Goal: Register for event/course

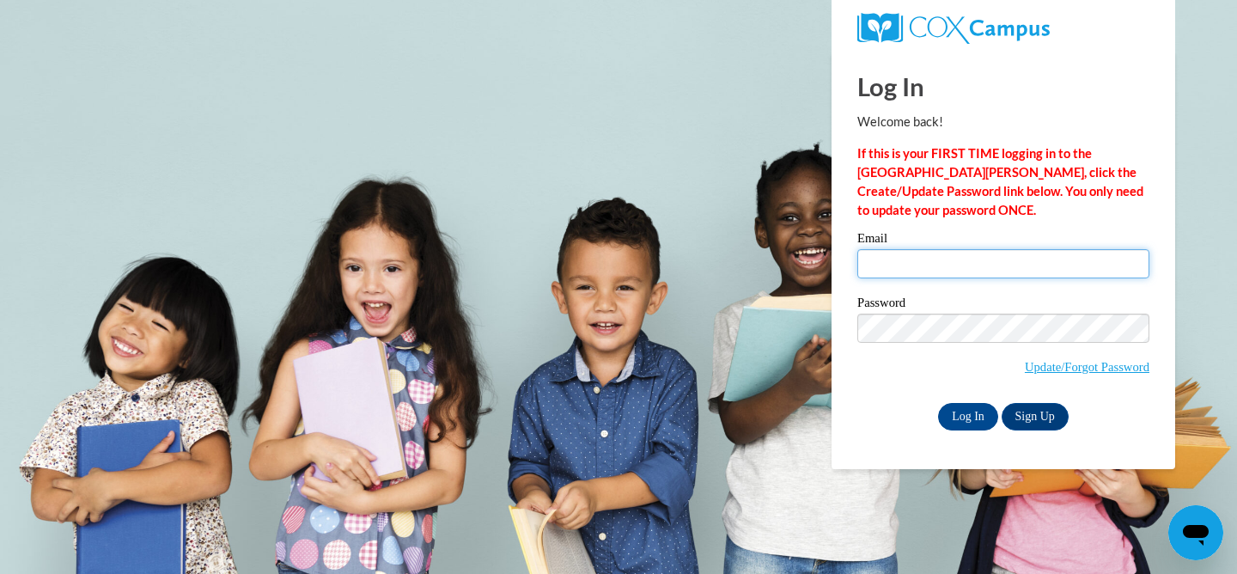
click at [946, 267] on input "Email" at bounding box center [1004, 263] width 292 height 29
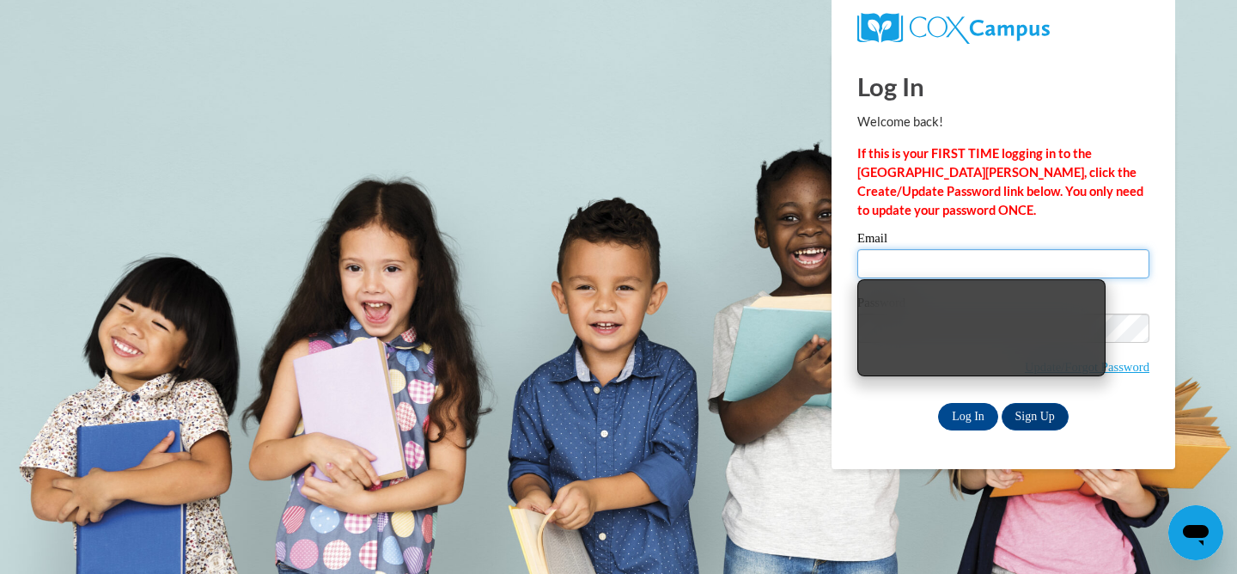
type input "irishv@uwplatt.edu"
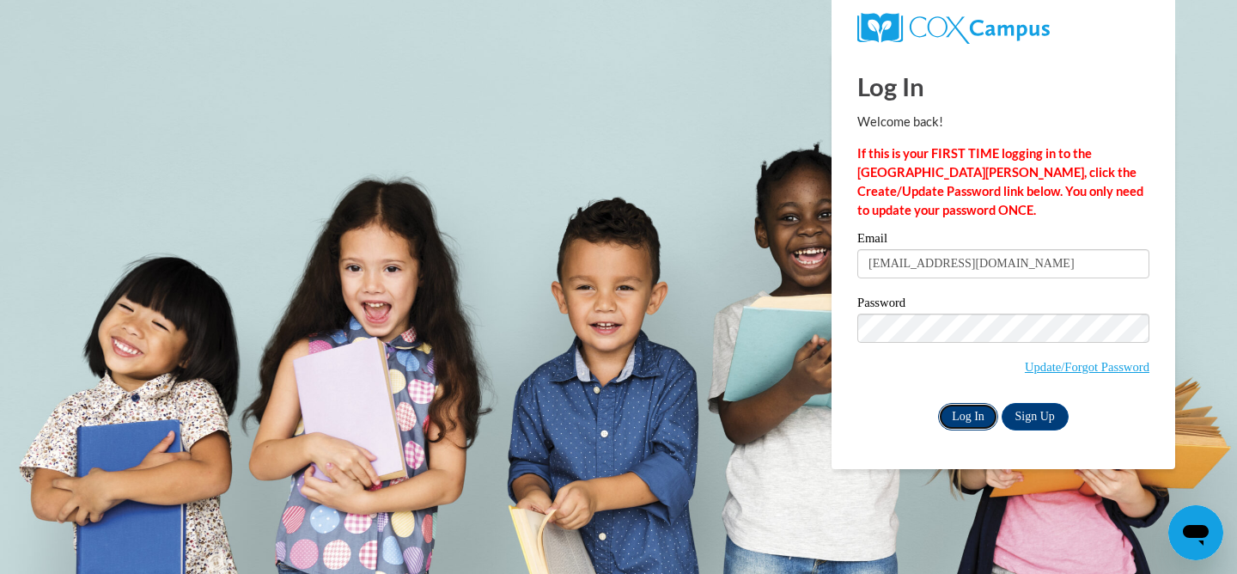
click at [972, 412] on input "Log In" at bounding box center [968, 416] width 60 height 27
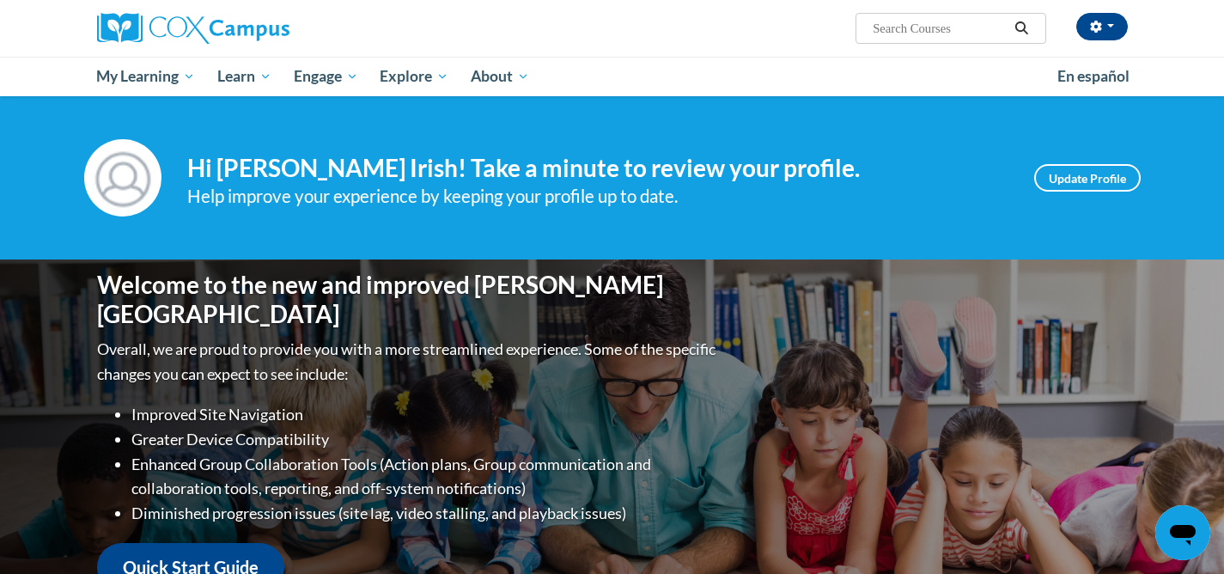
scroll to position [12, 0]
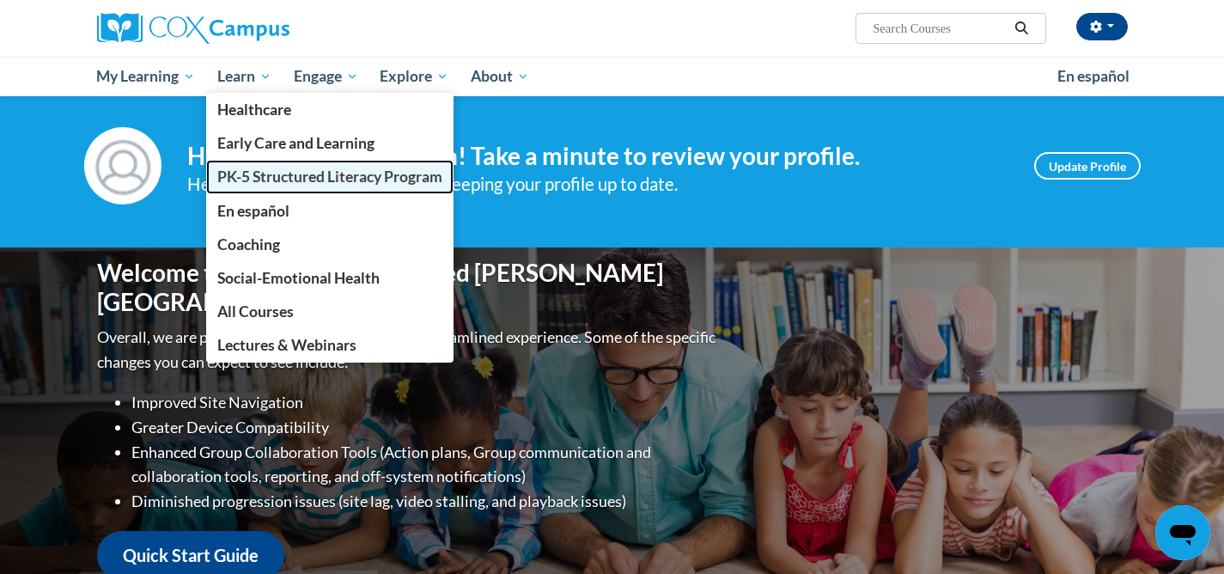
click at [289, 177] on span "PK-5 Structured Literacy Program" at bounding box center [329, 177] width 225 height 18
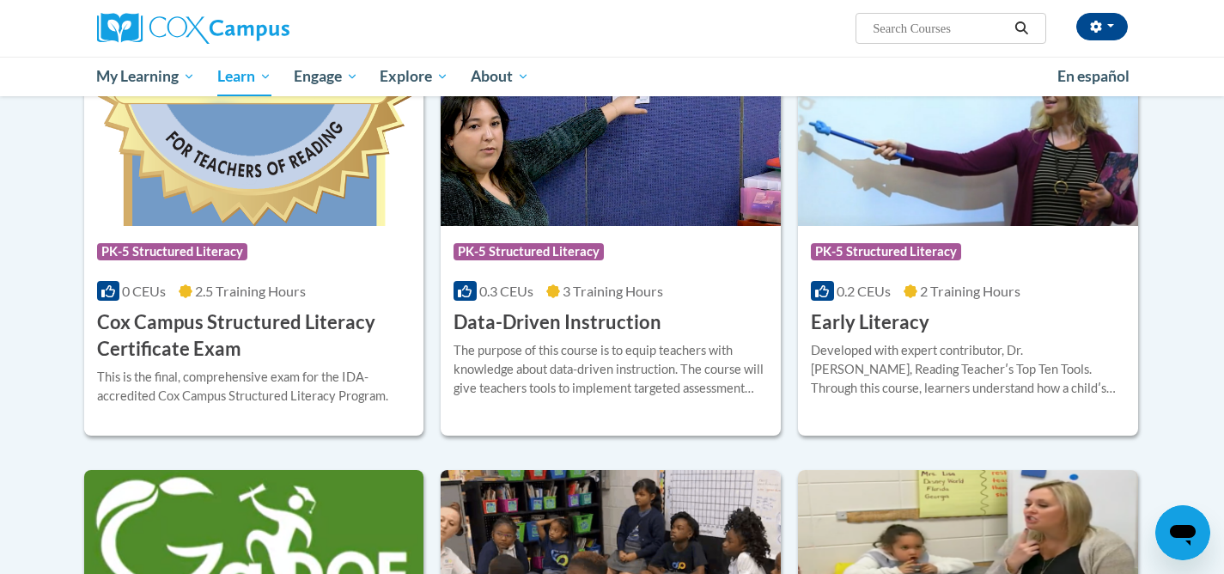
scroll to position [608, 0]
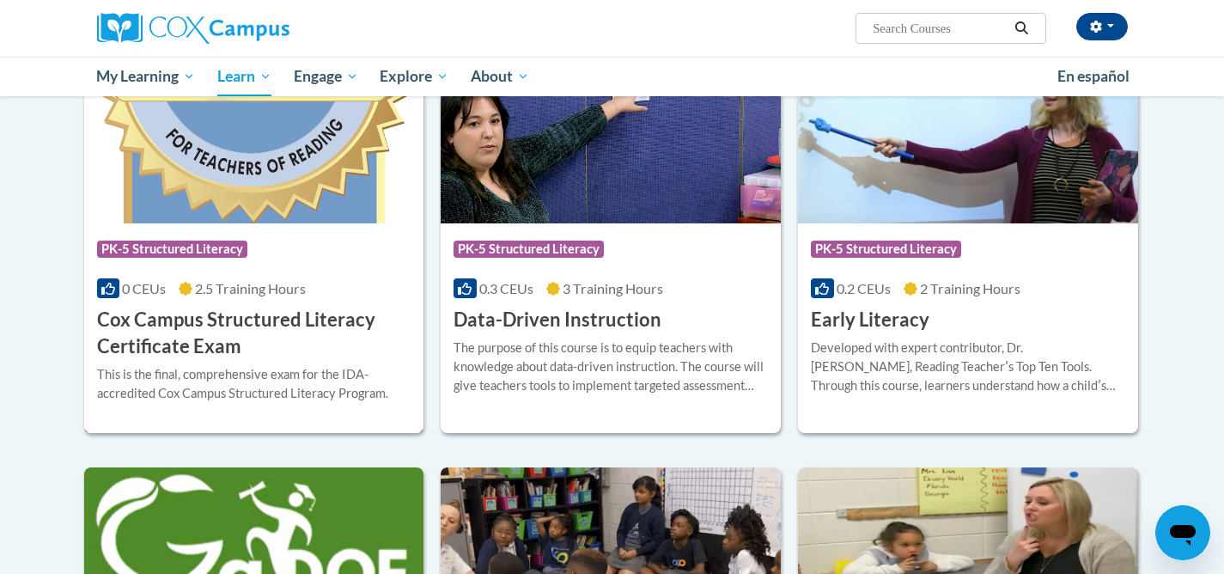
click at [305, 364] on div at bounding box center [254, 364] width 315 height 1
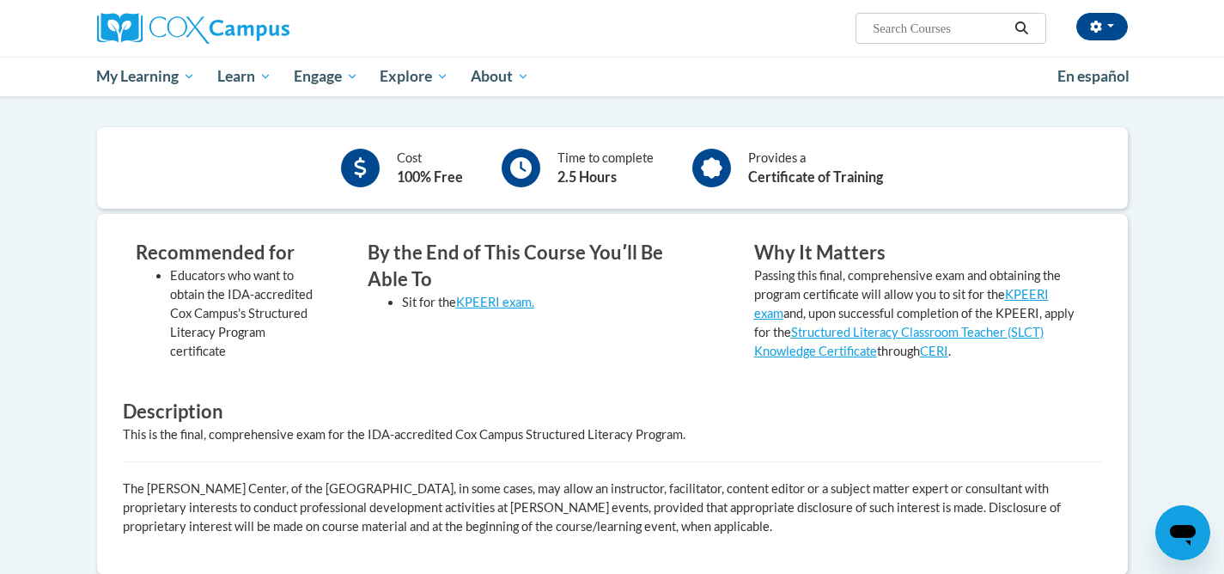
scroll to position [388, 0]
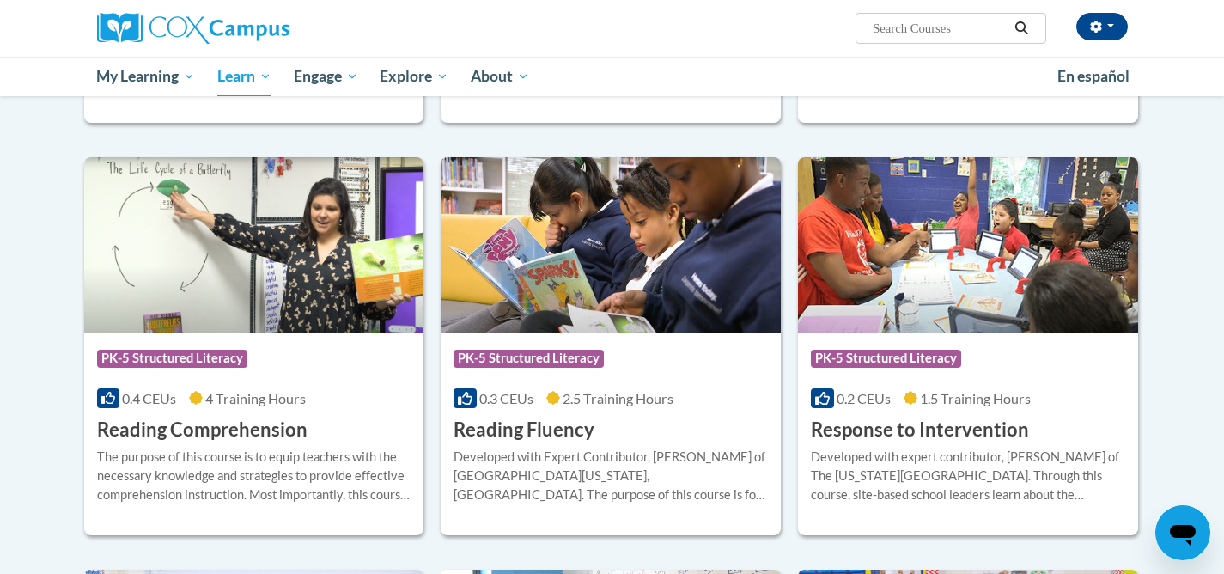
scroll to position [1364, 0]
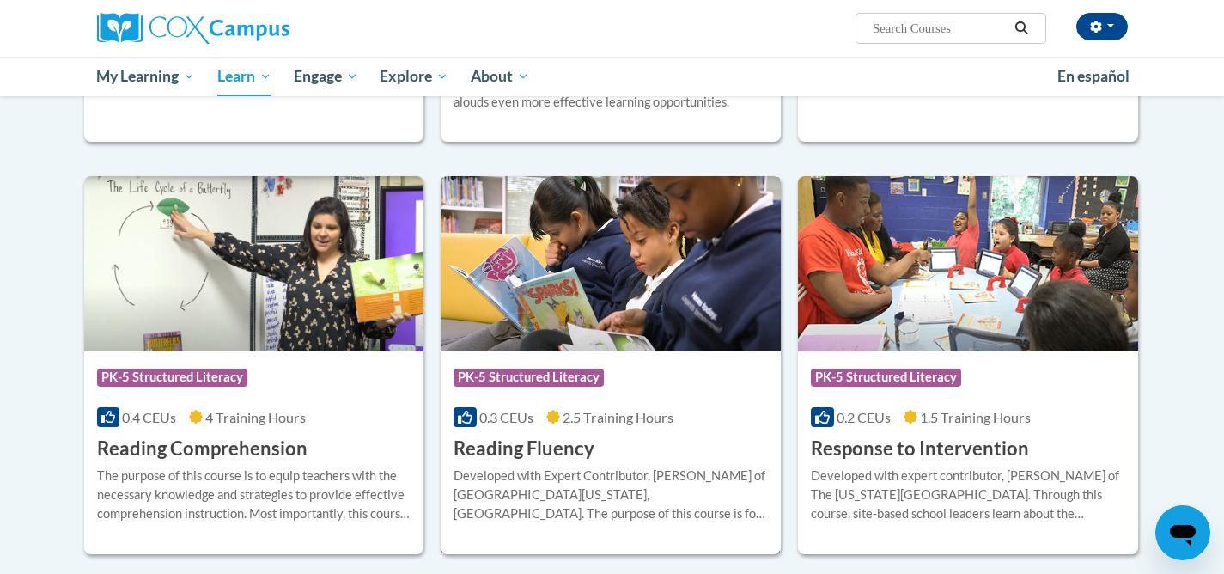
click at [661, 290] on img at bounding box center [611, 263] width 340 height 175
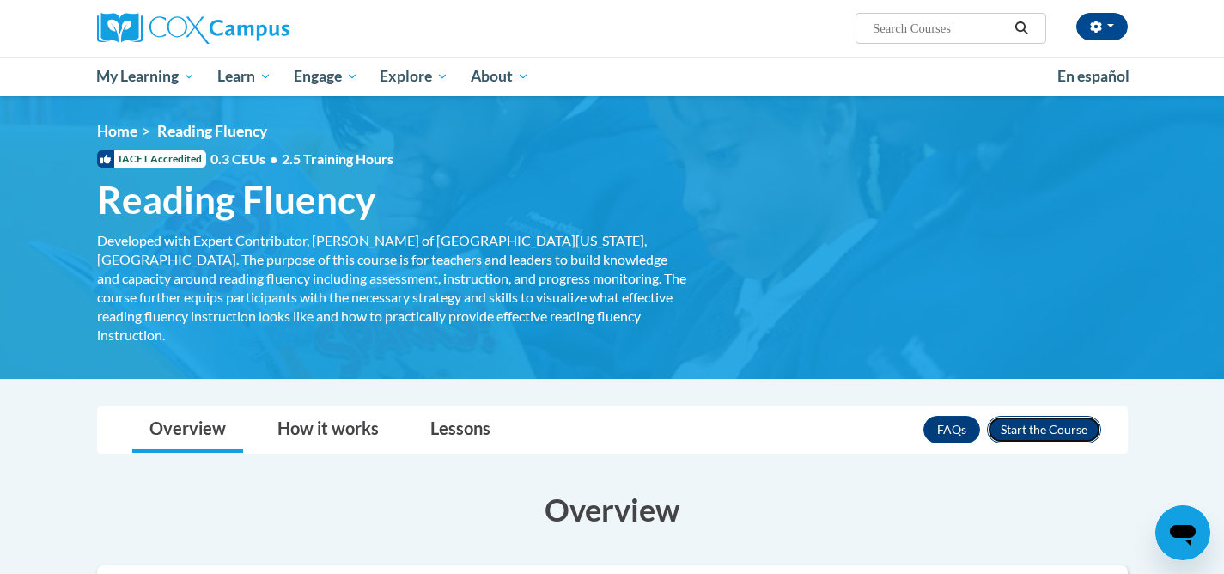
click at [1060, 416] on button "Enroll" at bounding box center [1044, 429] width 114 height 27
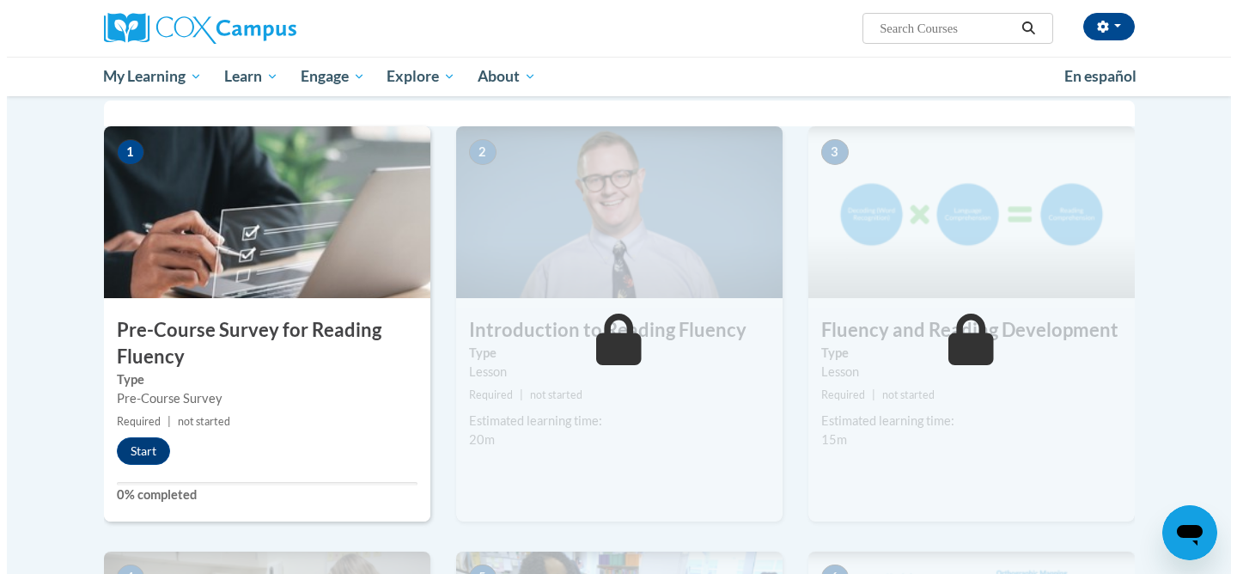
scroll to position [387, 0]
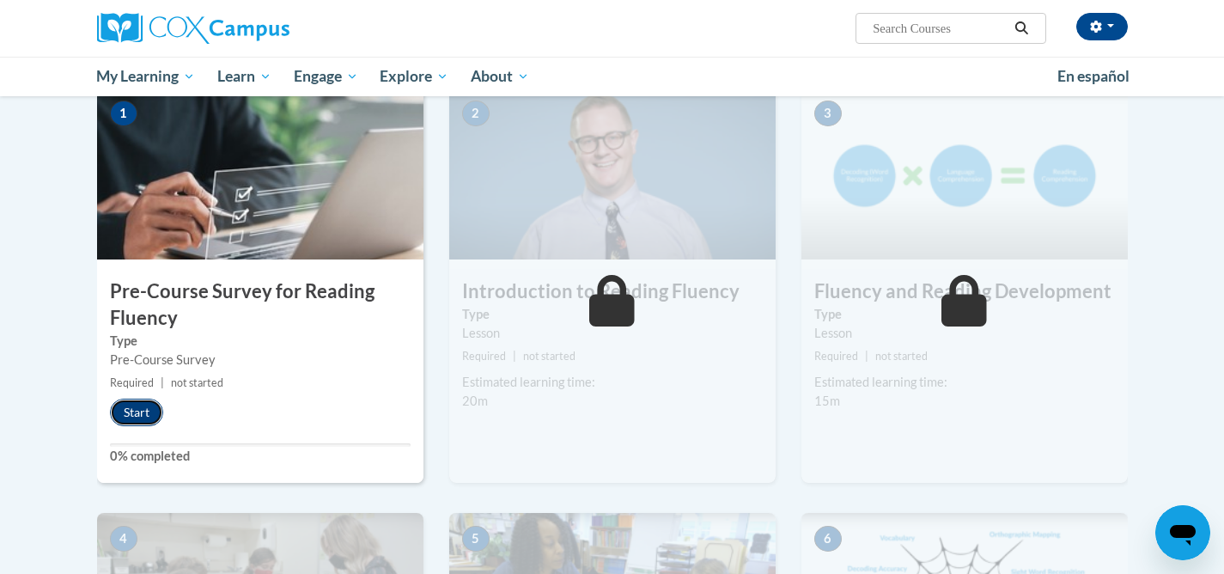
click at [125, 416] on button "Start" at bounding box center [136, 412] width 53 height 27
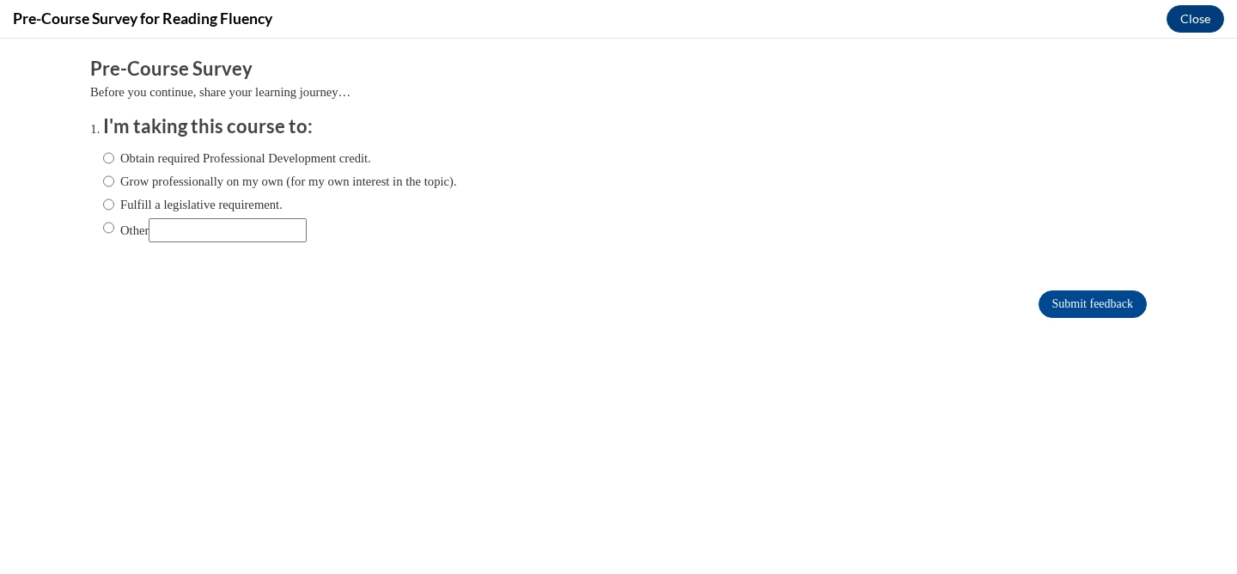
scroll to position [0, 0]
click at [103, 157] on input "Obtain required Professional Development credit." at bounding box center [108, 158] width 11 height 19
radio input "true"
click at [1100, 309] on input "Submit feedback" at bounding box center [1093, 303] width 108 height 27
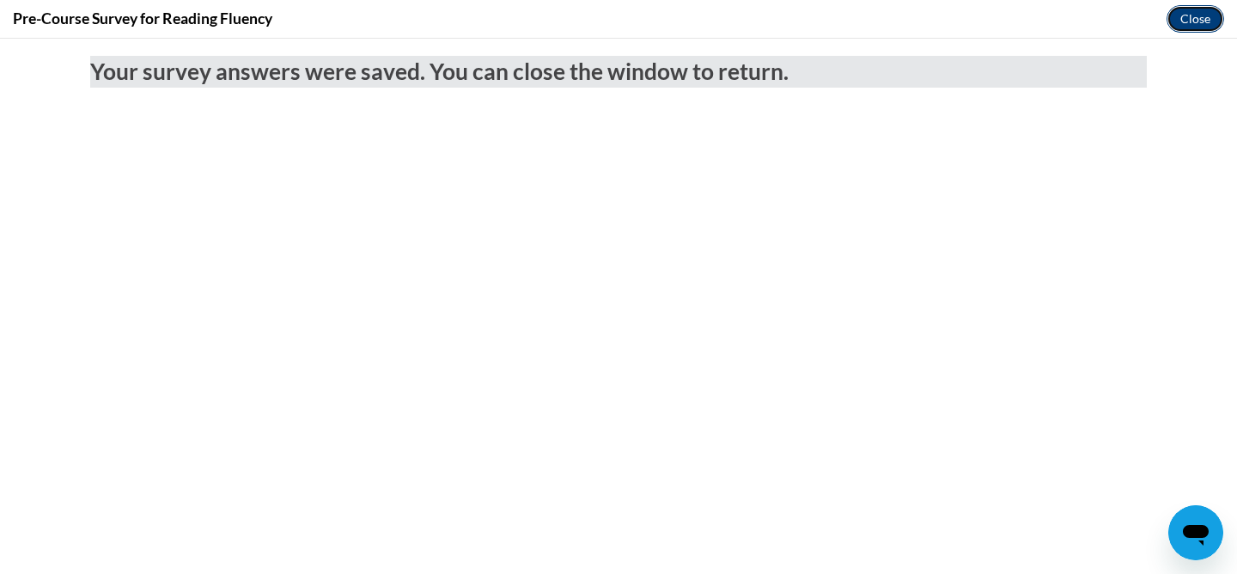
click at [1188, 23] on button "Close" at bounding box center [1196, 18] width 58 height 27
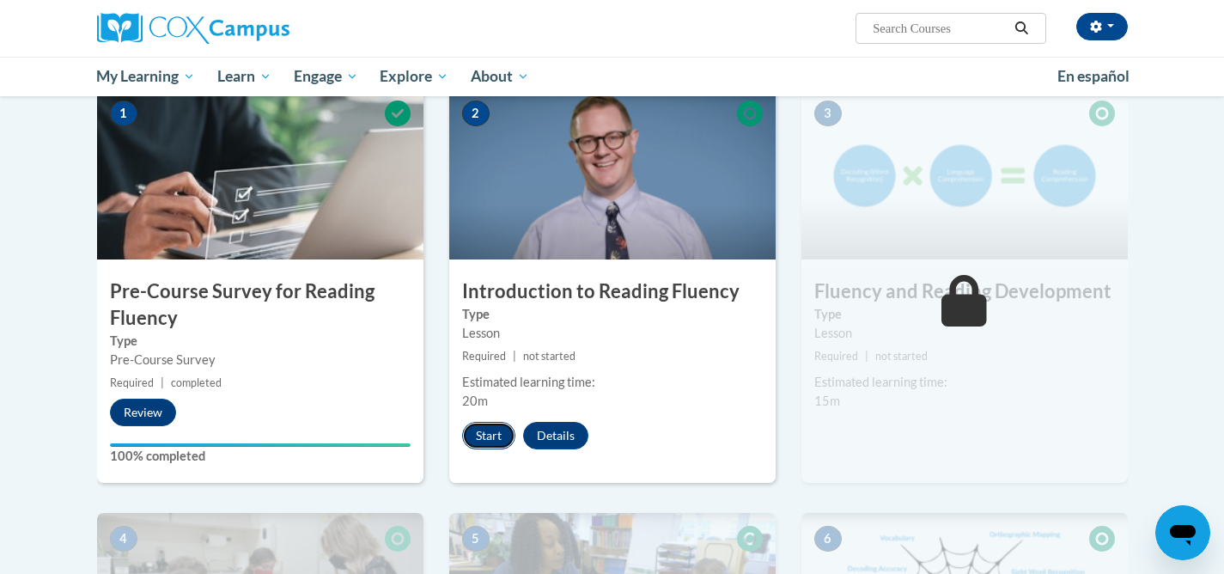
click at [486, 436] on button "Start" at bounding box center [488, 435] width 53 height 27
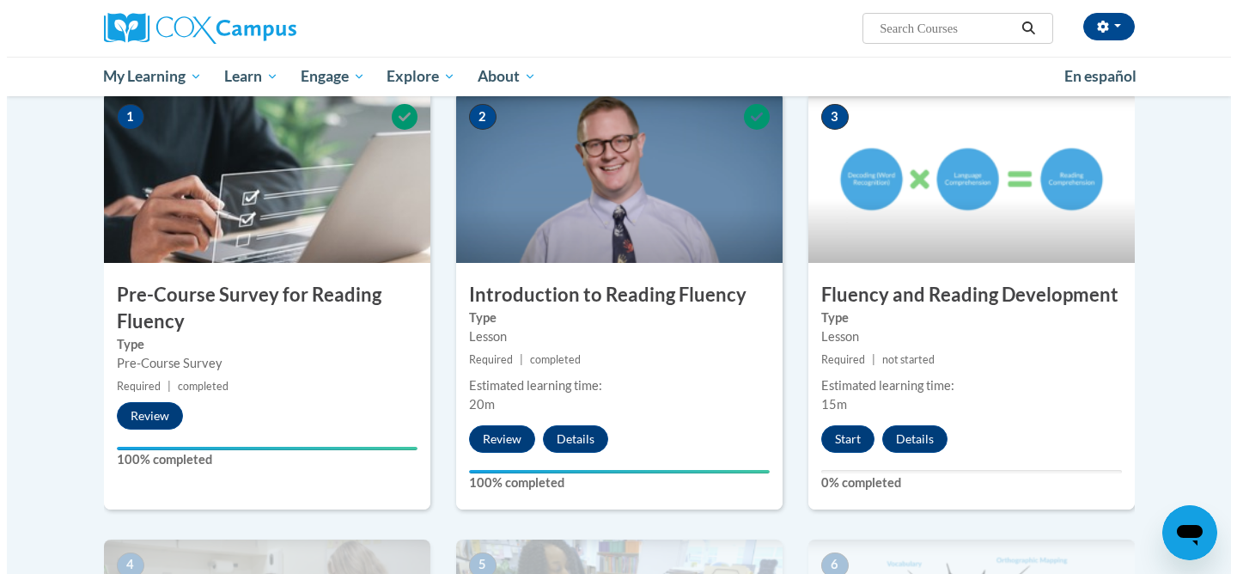
scroll to position [370, 0]
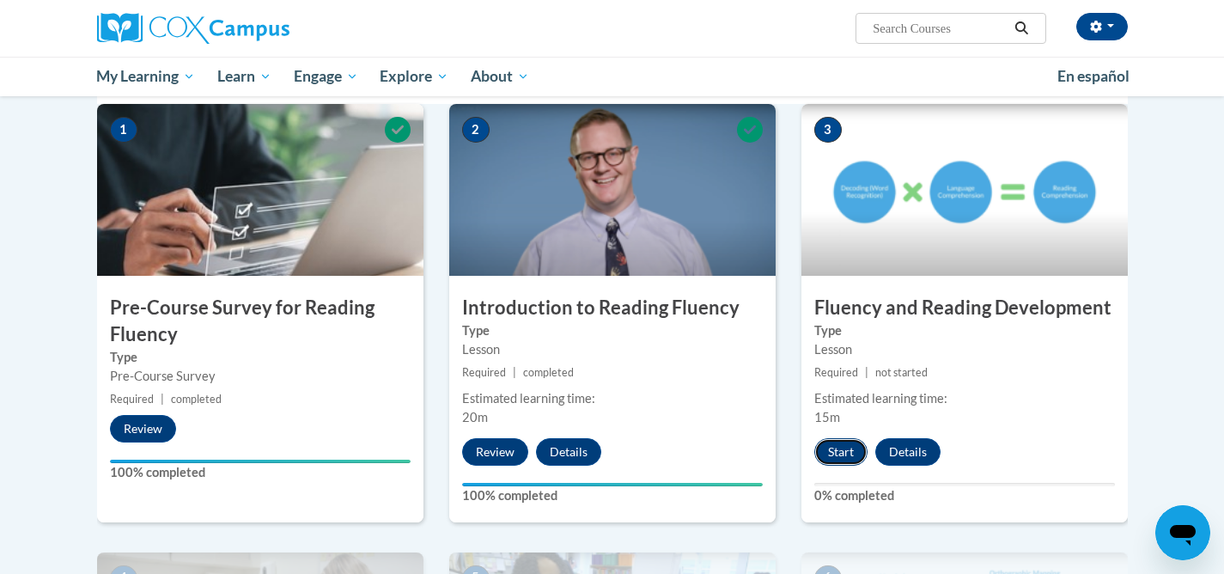
click at [840, 451] on button "Start" at bounding box center [841, 451] width 53 height 27
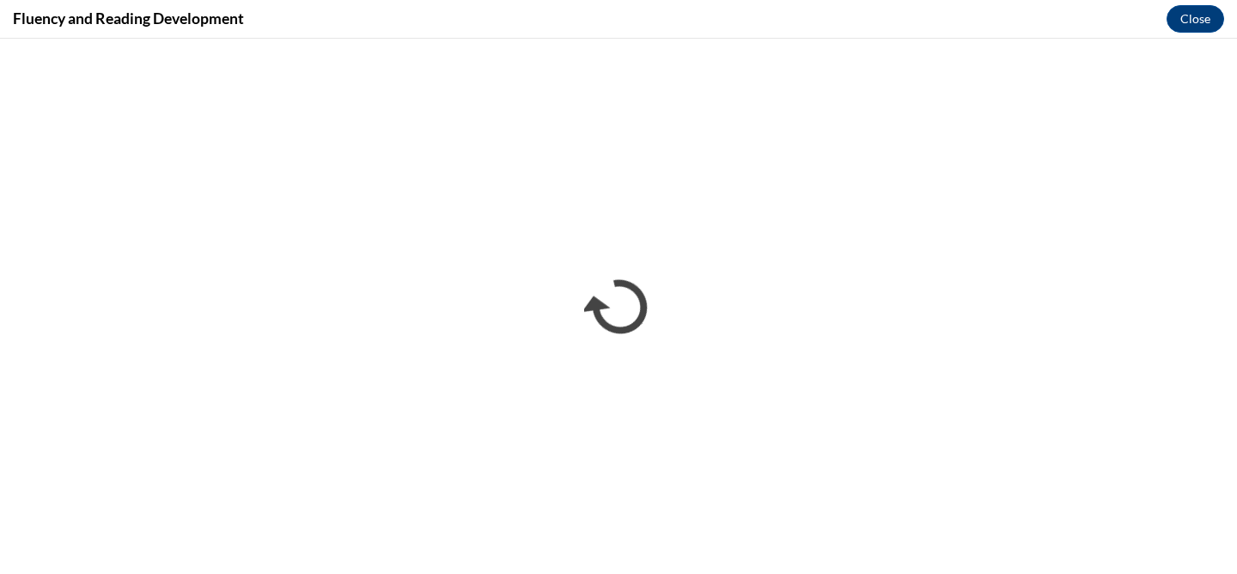
scroll to position [0, 0]
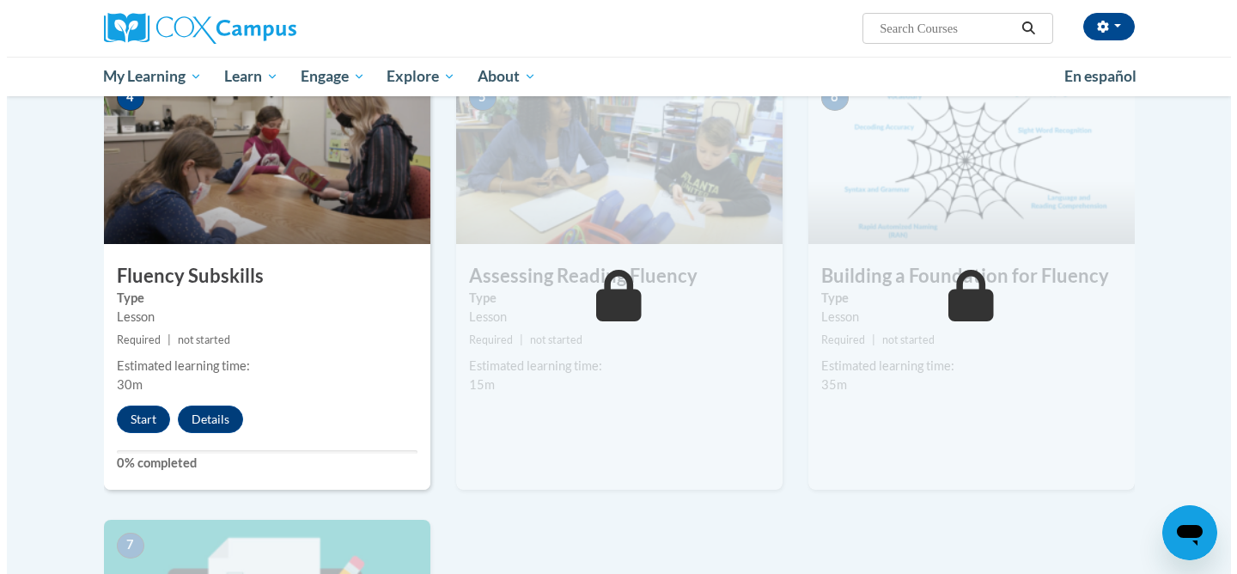
scroll to position [847, 0]
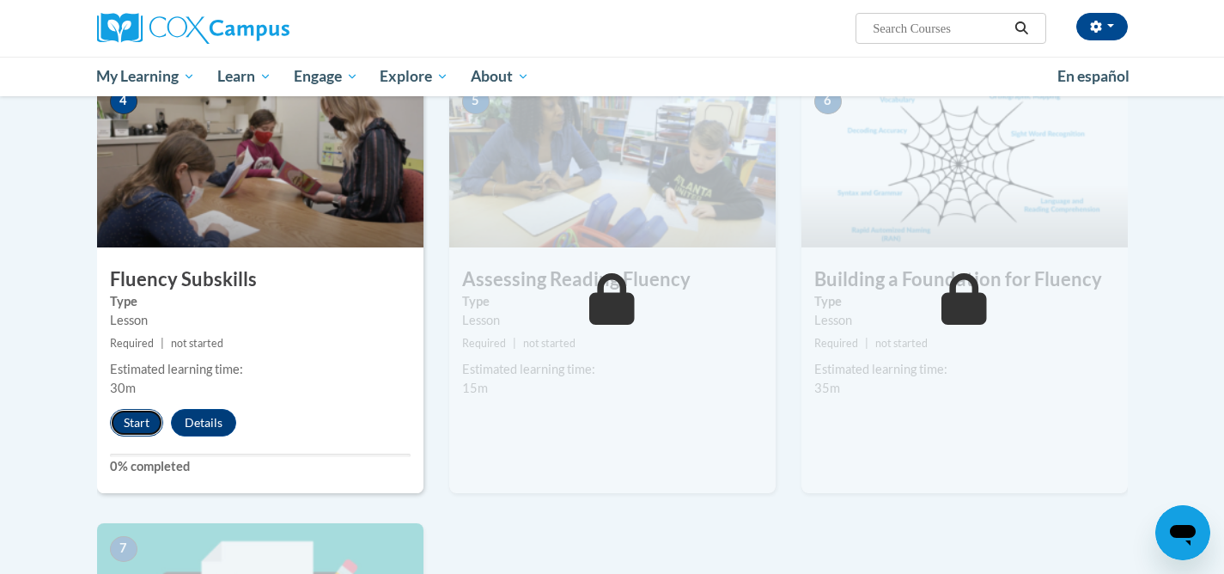
click at [129, 428] on button "Start" at bounding box center [136, 422] width 53 height 27
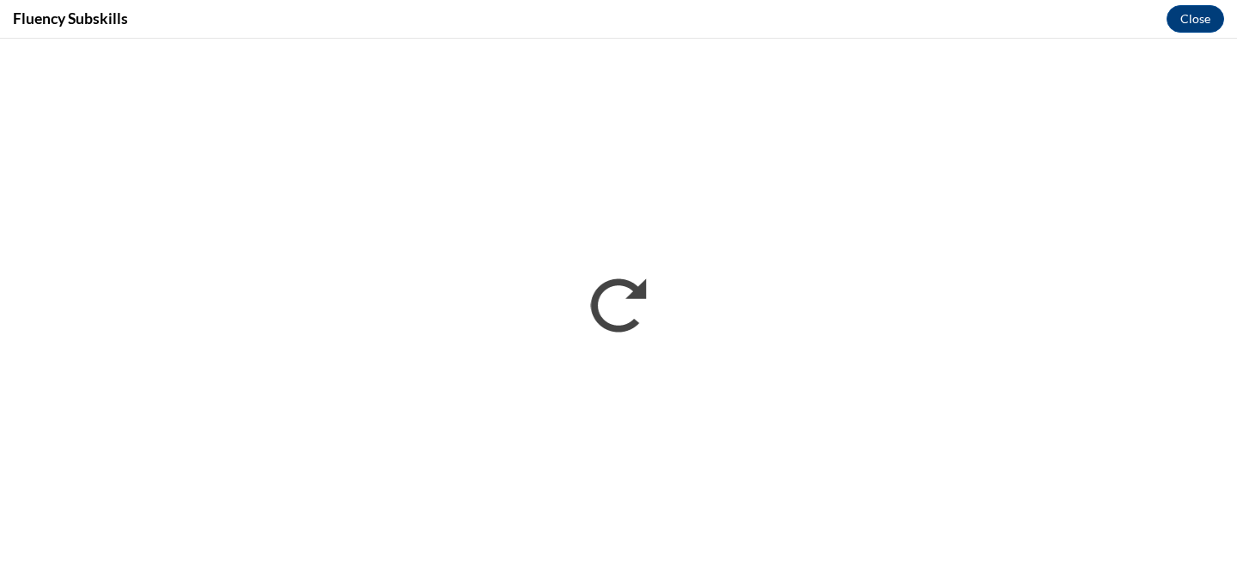
scroll to position [0, 0]
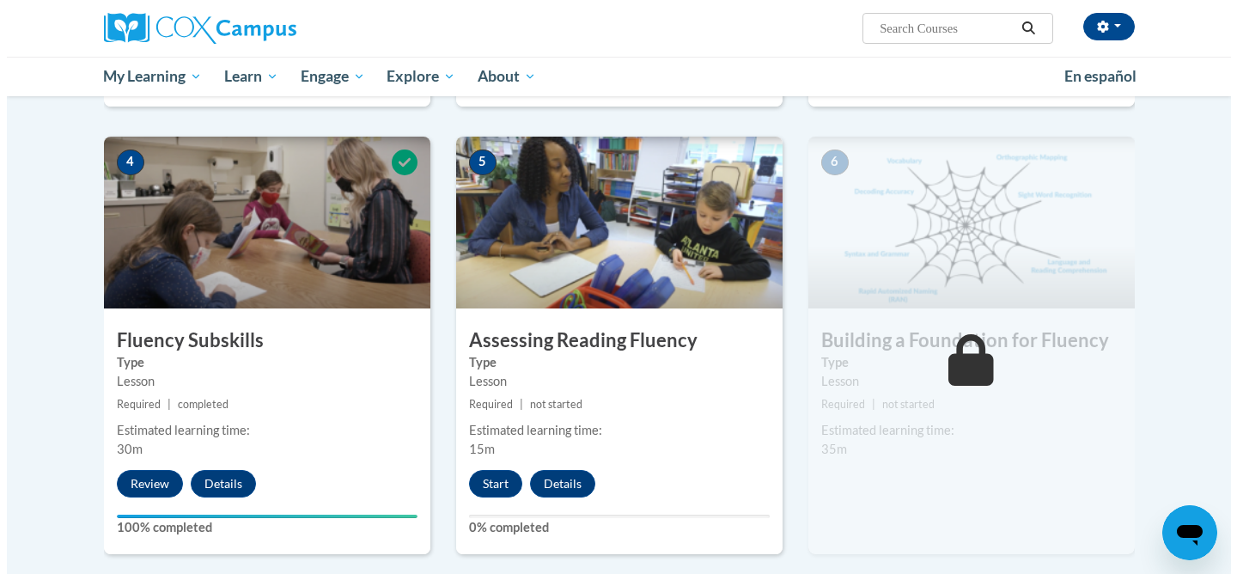
scroll to position [795, 0]
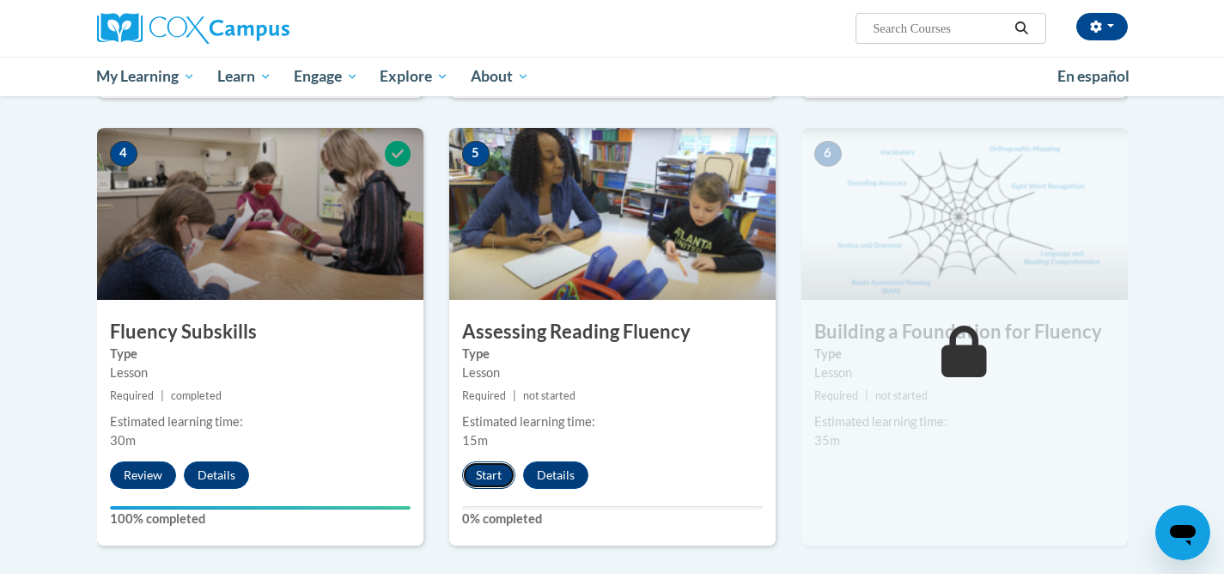
click at [484, 479] on button "Start" at bounding box center [488, 474] width 53 height 27
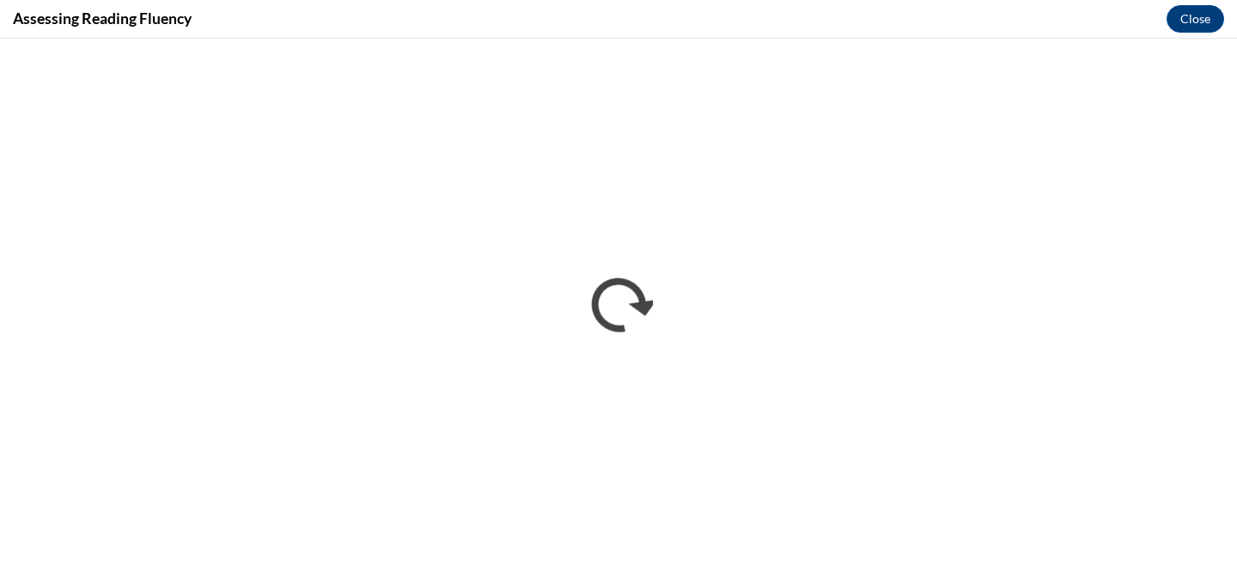
scroll to position [0, 0]
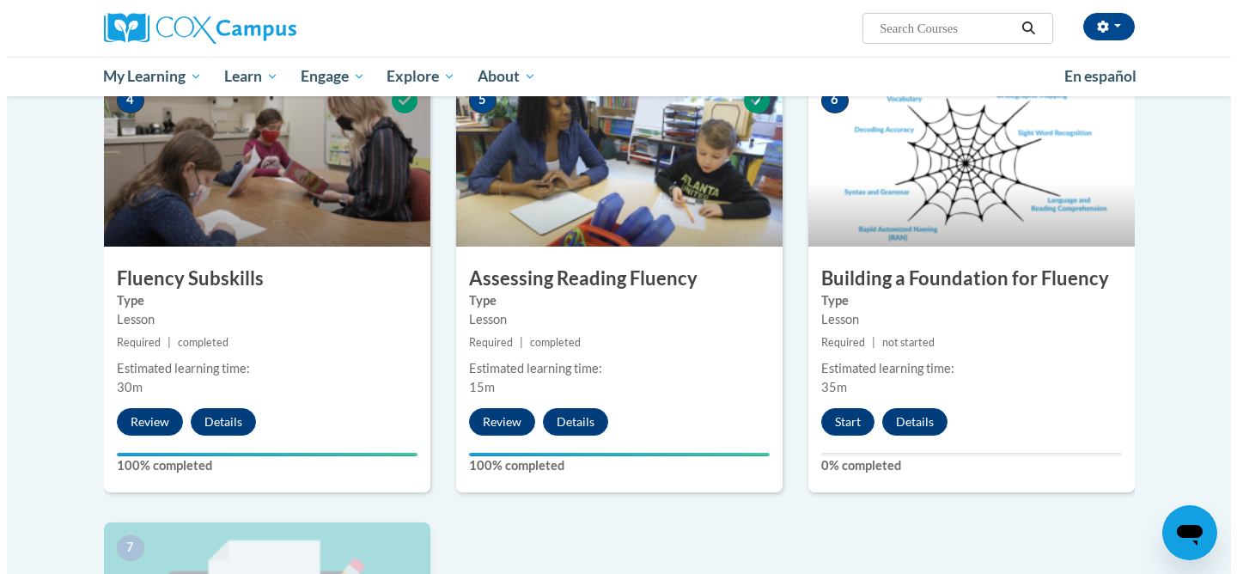
scroll to position [827, 0]
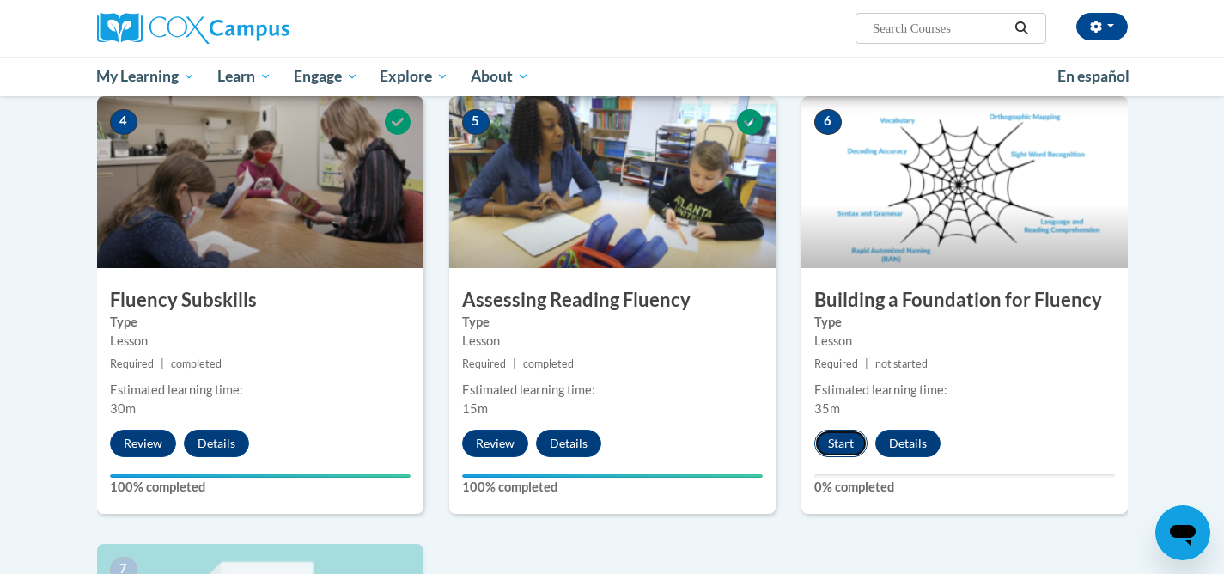
click at [838, 449] on button "Start" at bounding box center [841, 443] width 53 height 27
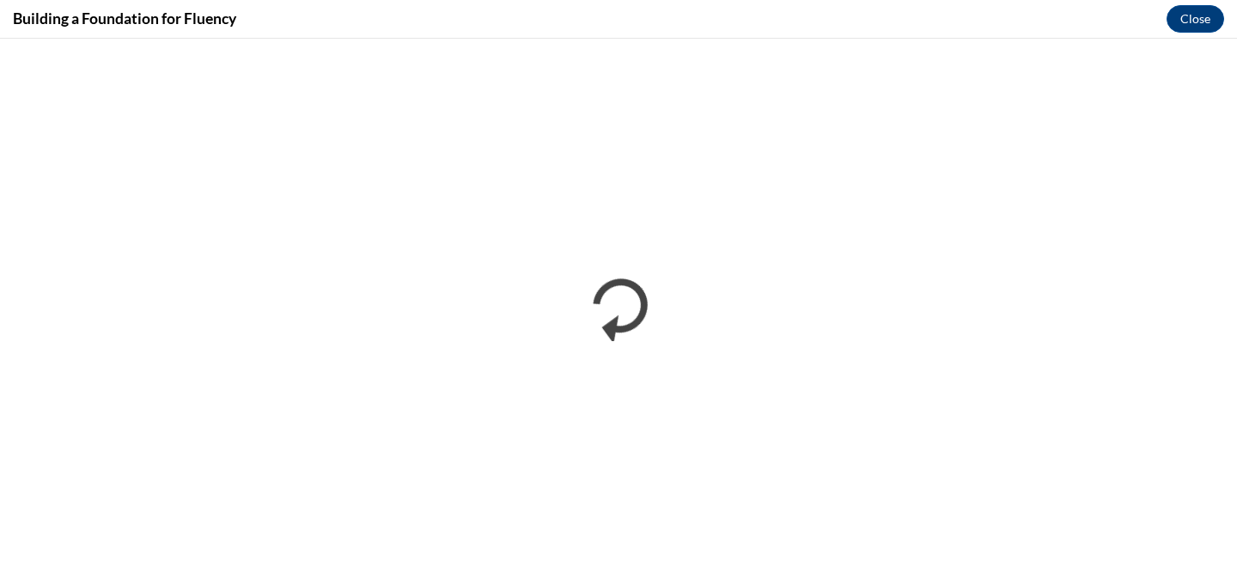
scroll to position [0, 0]
